Goal: Task Accomplishment & Management: Complete application form

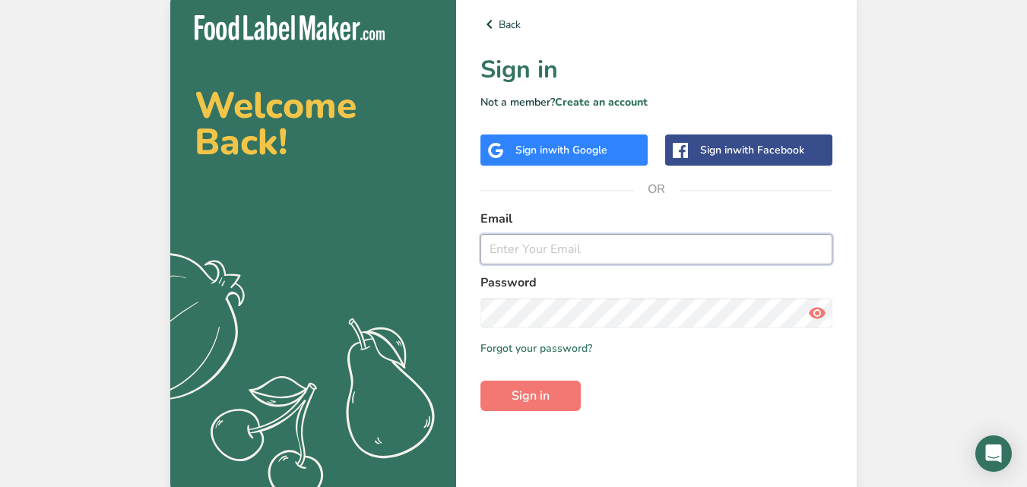
click at [569, 242] on input "email" at bounding box center [656, 249] width 352 height 30
type input "[PERSON_NAME][EMAIL_ADDRESS][PERSON_NAME][DOMAIN_NAME]"
click at [480, 381] on button "Sign in" at bounding box center [530, 396] width 100 height 30
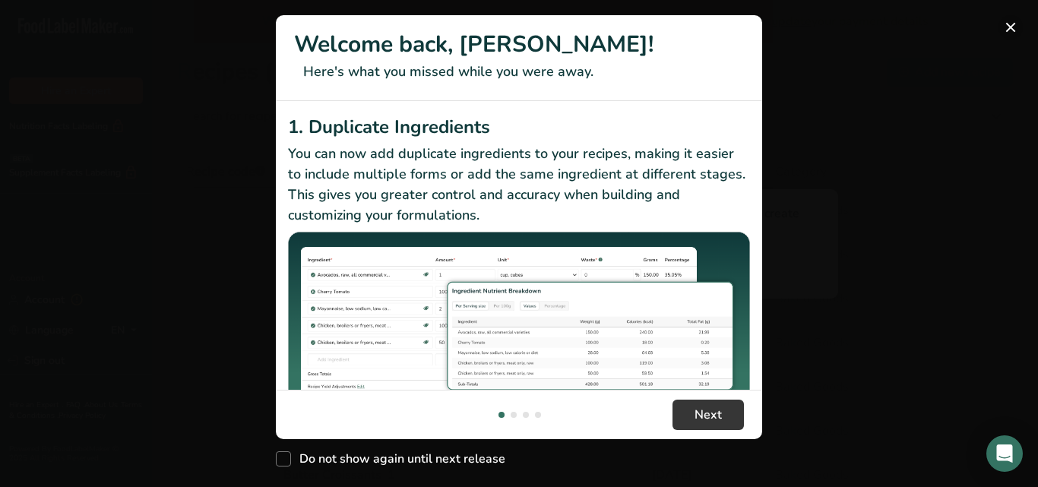
click at [1006, 22] on button "New Features" at bounding box center [1011, 27] width 24 height 24
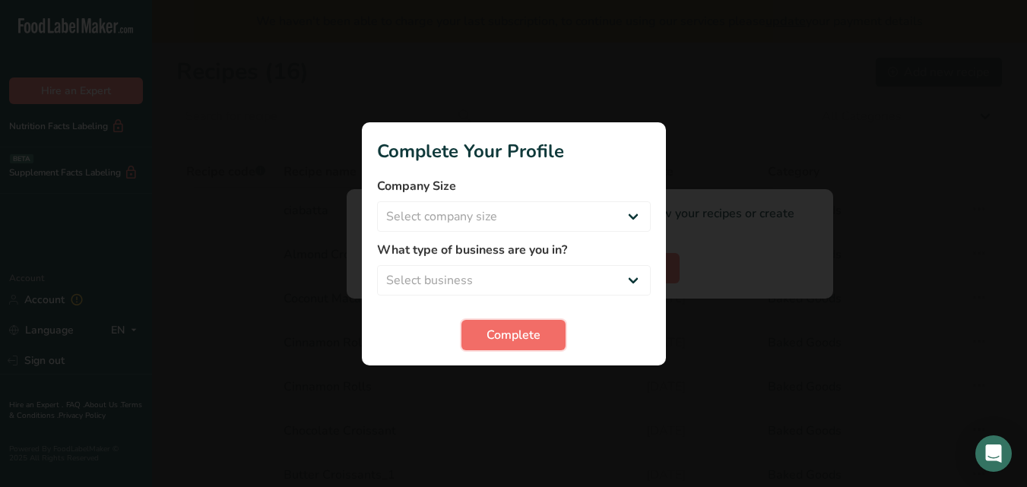
click at [528, 332] on span "Complete" at bounding box center [514, 335] width 54 height 18
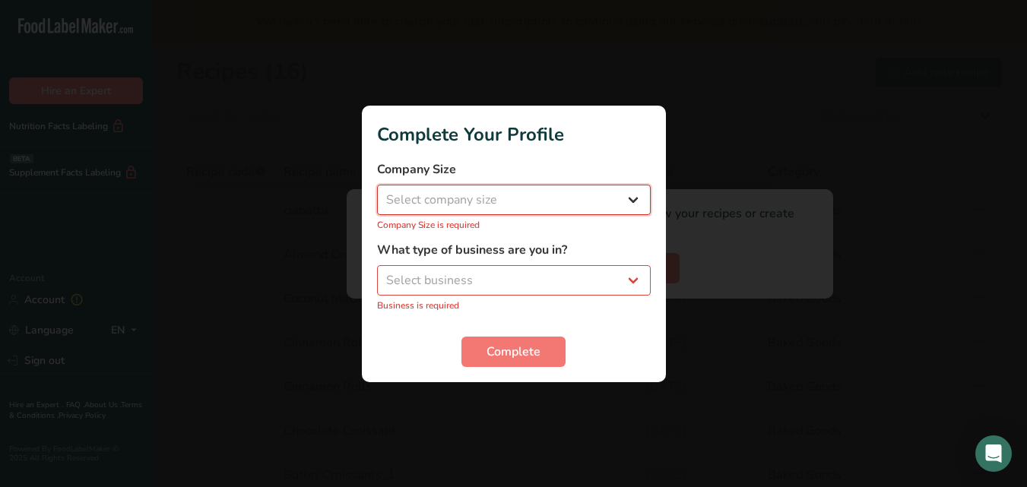
click at [626, 203] on select "Select company size Fewer than 10 Employees 10 to 50 Employees 51 to 500 Employ…" at bounding box center [514, 200] width 274 height 30
click at [570, 190] on select "Select company size Fewer than 10 Employees 10 to 50 Employees 51 to 500 Employ…" at bounding box center [514, 200] width 274 height 30
click at [509, 218] on p "Company Size is required" at bounding box center [514, 225] width 274 height 14
click at [509, 195] on select "Select company size Fewer than 10 Employees 10 to 50 Employees 51 to 500 Employ…" at bounding box center [514, 200] width 274 height 30
click at [693, 77] on div at bounding box center [513, 243] width 1027 height 487
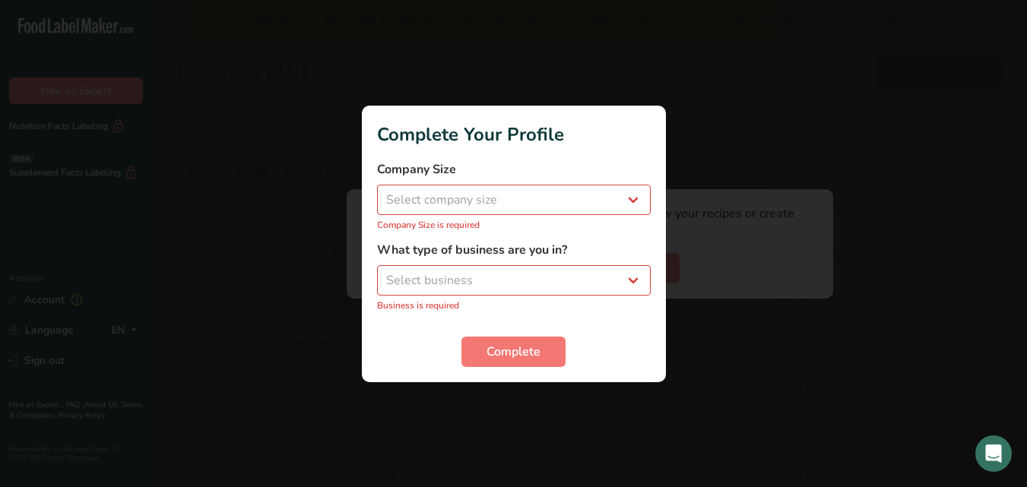
click at [711, 124] on div at bounding box center [513, 243] width 1027 height 487
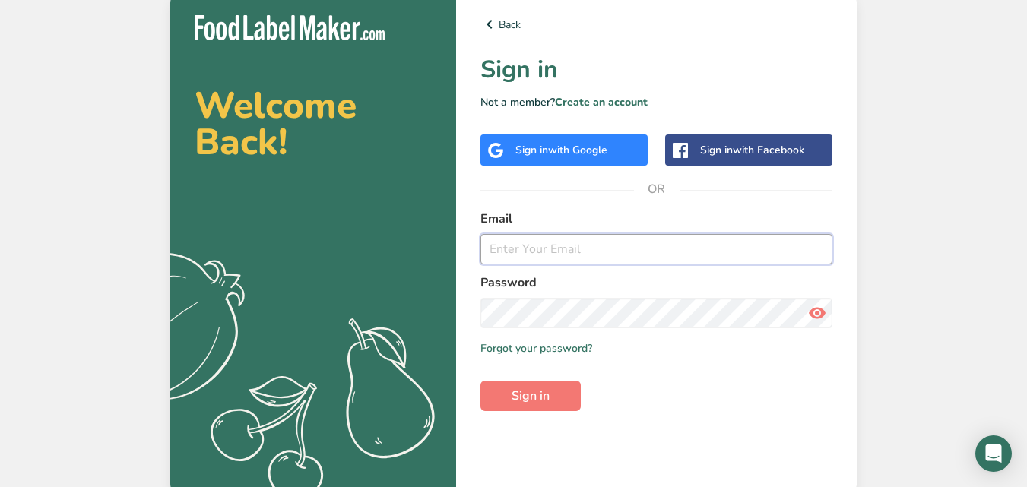
click at [588, 246] on input "email" at bounding box center [656, 249] width 352 height 30
type input "[PERSON_NAME][EMAIL_ADDRESS][PERSON_NAME][DOMAIN_NAME]"
click at [534, 390] on span "Sign in" at bounding box center [531, 396] width 38 height 18
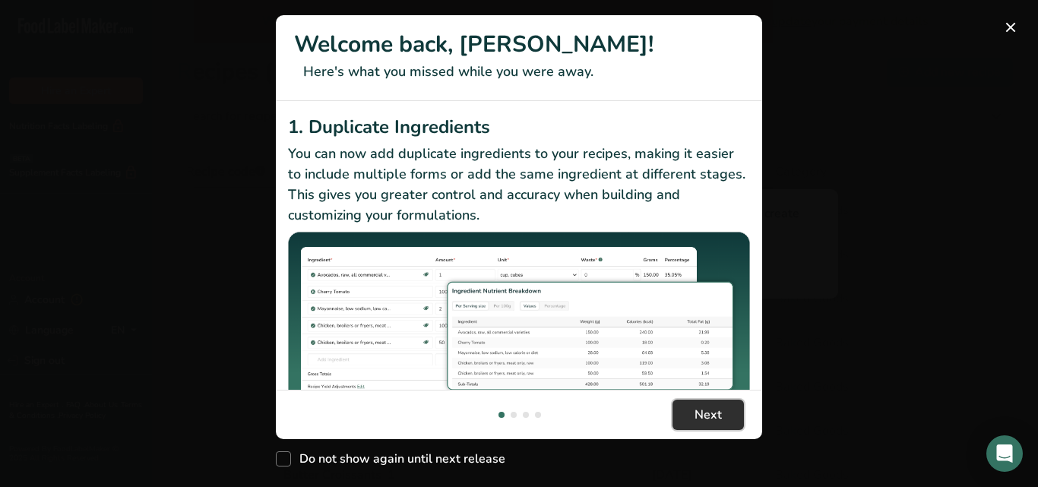
click at [730, 409] on button "Next" at bounding box center [708, 415] width 71 height 30
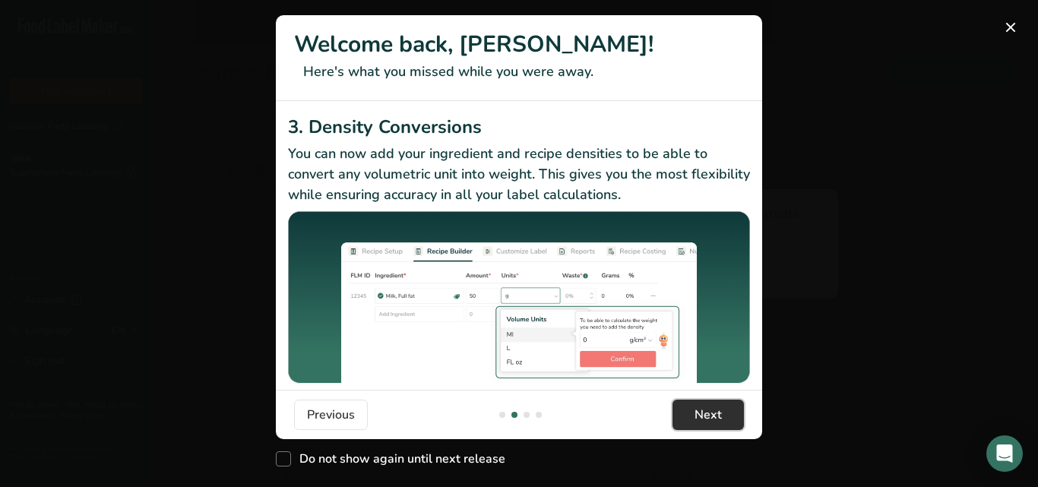
click at [730, 409] on button "Next" at bounding box center [708, 415] width 71 height 30
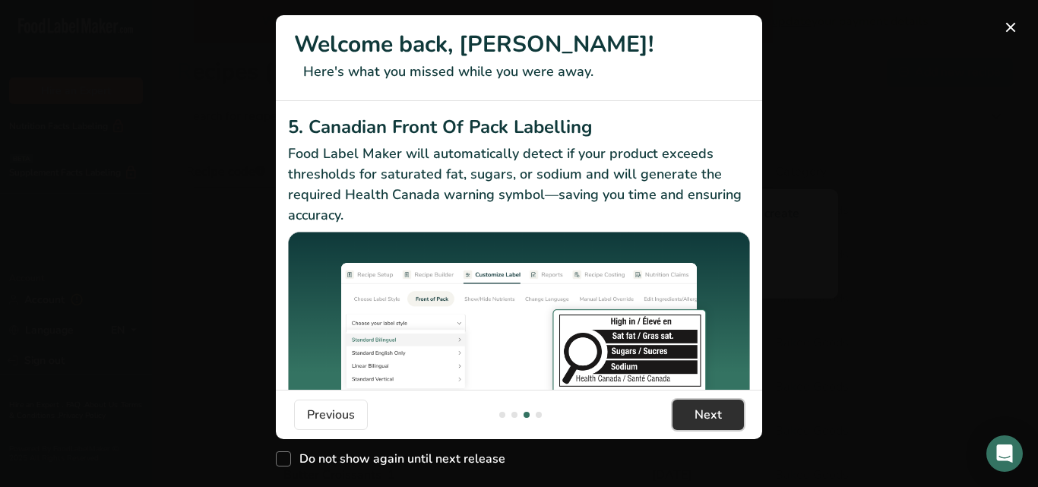
click at [730, 409] on button "Next" at bounding box center [708, 415] width 71 height 30
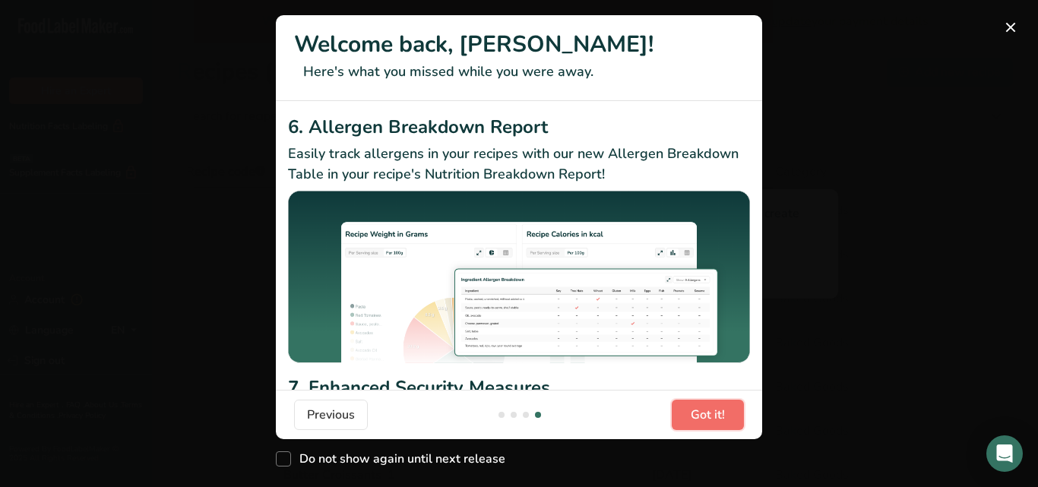
click at [730, 409] on button "Got it!" at bounding box center [708, 415] width 72 height 30
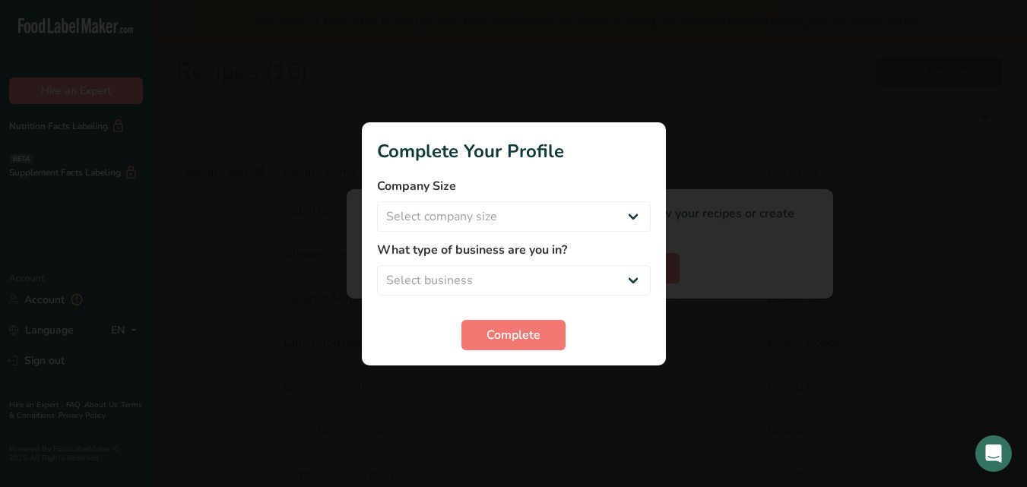
click at [496, 232] on form "Company Size Select company size Fewer than 10 Employees 10 to 50 Employees 51 …" at bounding box center [514, 263] width 274 height 173
click at [487, 224] on select "Select company size Fewer than 10 Employees 10 to 50 Employees 51 to 500 Employ…" at bounding box center [514, 216] width 274 height 30
select select "2"
click at [377, 201] on select "Select company size Fewer than 10 Employees 10 to 50 Employees 51 to 500 Employ…" at bounding box center [514, 216] width 274 height 30
click at [494, 258] on label "What type of business are you in?" at bounding box center [514, 250] width 274 height 18
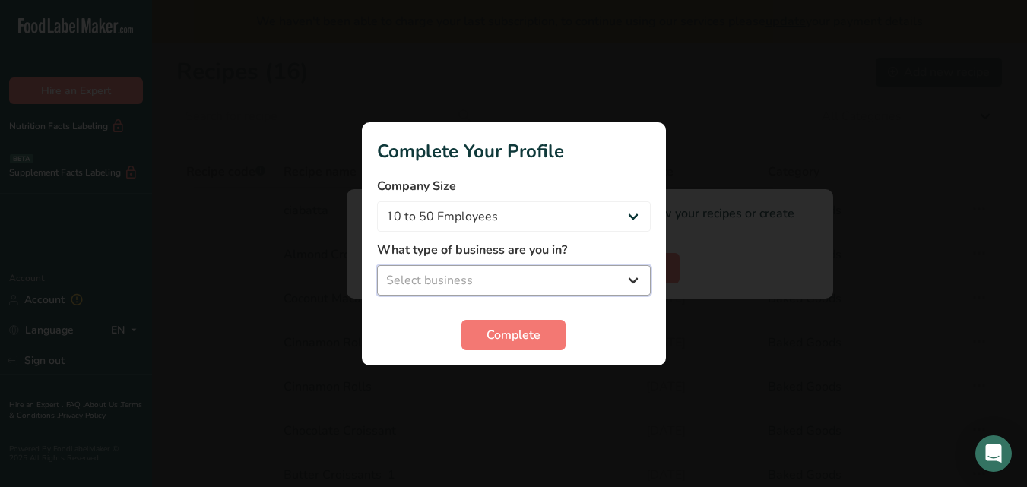
click at [496, 271] on select "Select business Packaged Food Manufacturer Restaurant & Cafe Bakery Meal Plans …" at bounding box center [514, 280] width 274 height 30
select select "1"
click at [377, 265] on select "Select business Packaged Food Manufacturer Restaurant & Cafe Bakery Meal Plans …" at bounding box center [514, 280] width 274 height 30
click at [499, 337] on span "Complete" at bounding box center [514, 335] width 54 height 18
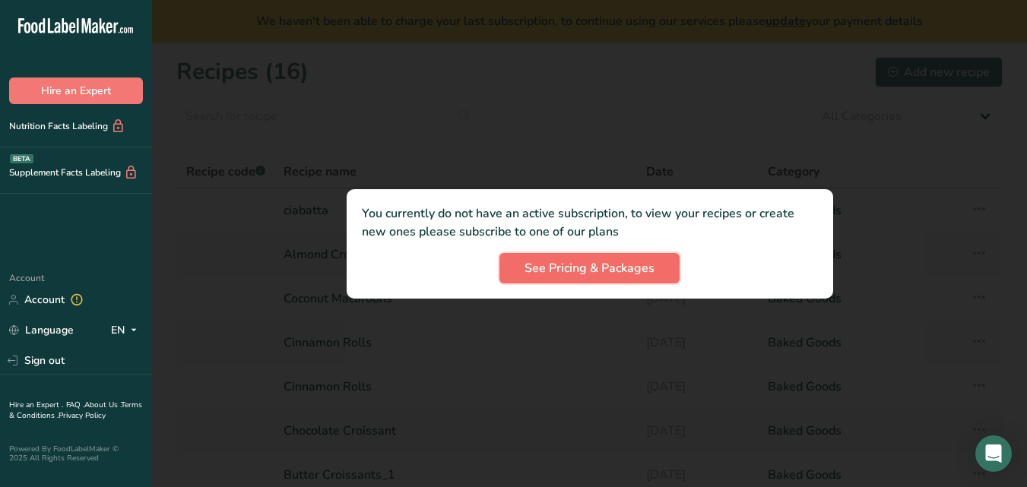
click at [596, 253] on button "See Pricing & Packages" at bounding box center [589, 268] width 180 height 30
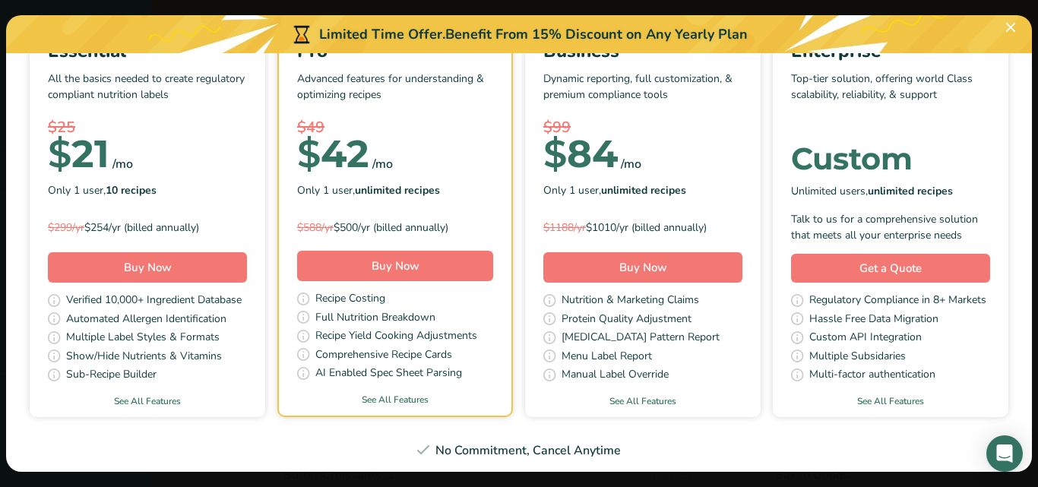
scroll to position [0, 0]
